Goal: Information Seeking & Learning: Understand process/instructions

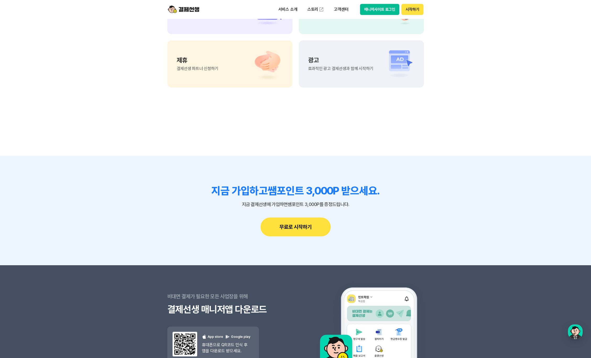
scroll to position [4596, 0]
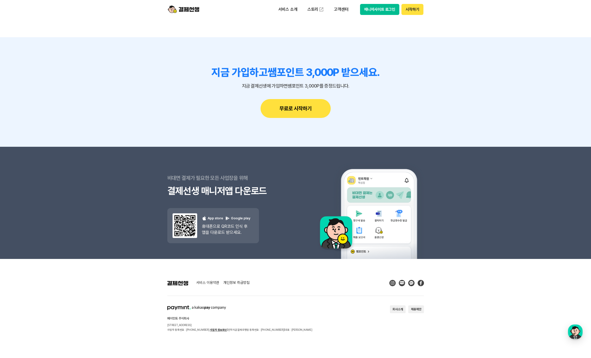
click at [241, 281] on link "개인정보 취급방침" at bounding box center [236, 282] width 26 height 5
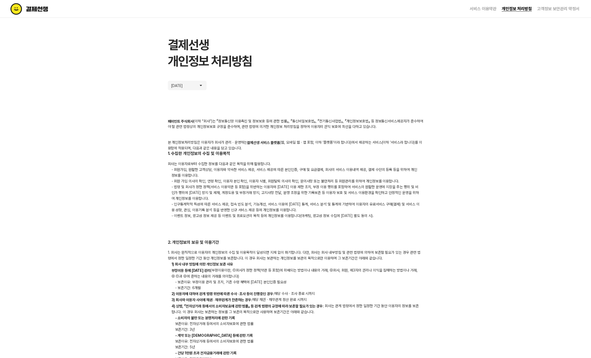
click at [256, 273] on p "부정이용 등에 [DATE] 관리 (부정이용이란, ①회사가 정한 정책(약관 등 포함)에 위배되는 방법이나 내용의 거래, ②회사, 회원, 제3자의…" at bounding box center [295, 273] width 255 height 12
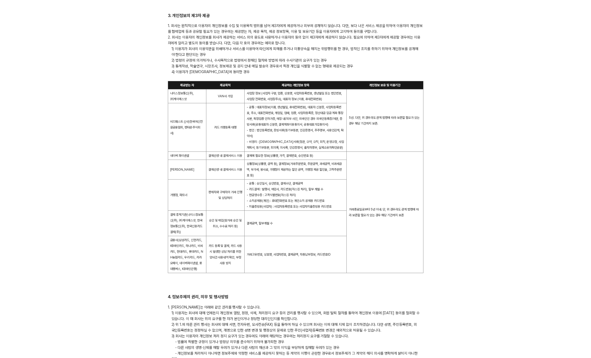
scroll to position [505, 0]
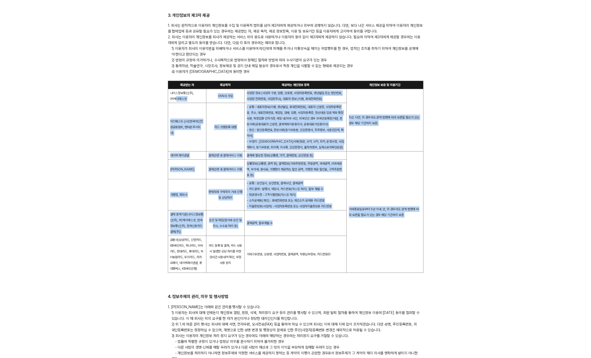
drag, startPoint x: 175, startPoint y: 99, endPoint x: 349, endPoint y: 245, distance: 227.0
click at [337, 237] on tbody "제공받는 자 제공목적 제공하는 개인정보 항목 개인정보 보유 및 이용기간 나이스정보통신(주), ㈜케이에스넷 VAN사 가입 사업장 정보 (사업자 …" at bounding box center [295, 177] width 255 height 192
click at [349, 245] on td "거래종료일로부터 5년 이내. 단, 위 경우라도 관계 법령에 따라 보존할 필요가 있는 경우 해당 기간까지 보존" at bounding box center [385, 211] width 77 height 121
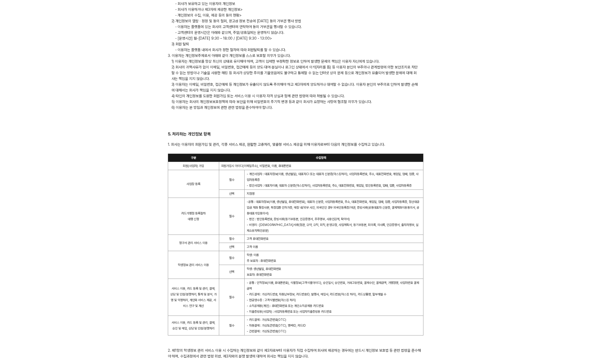
scroll to position [927, 0]
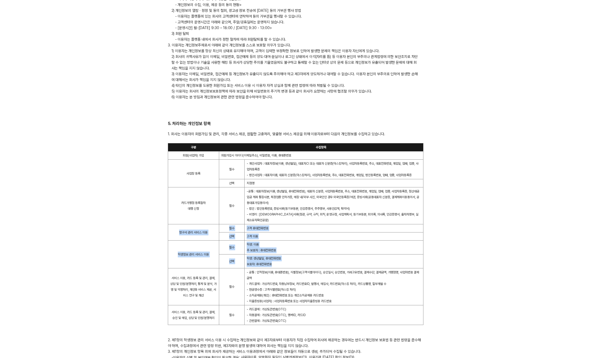
drag, startPoint x: 171, startPoint y: 228, endPoint x: 341, endPoint y: 265, distance: 172.9
click at [341, 265] on tbody "구분 수집항목 회원(사업자) 가입 회원가입시 아이디(이메일주소), 비밀번호, 이름, 휴대폰번호 사업장 등록 필수 - 개인사업자 : 대표자정보(…" at bounding box center [295, 233] width 255 height 181
click at [341, 265] on td "학생: 생년월일, 휴대전화번호 보호자: 휴대전화번호" at bounding box center [333, 261] width 179 height 14
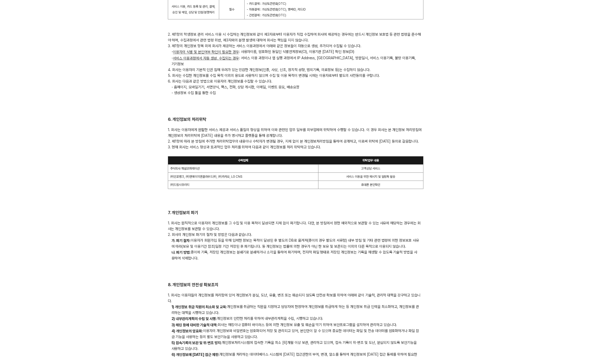
scroll to position [1234, 0]
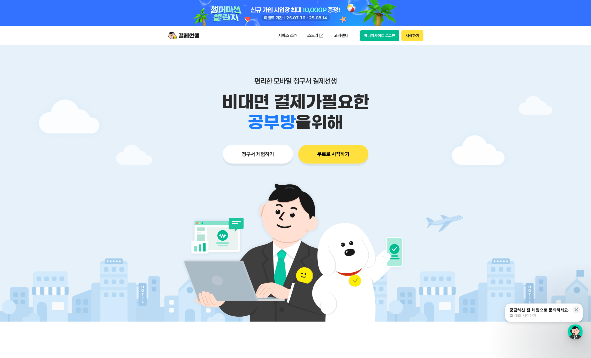
click at [386, 39] on button "매니저사이트 로그인" at bounding box center [380, 35] width 40 height 11
